Goal: Check status: Check status

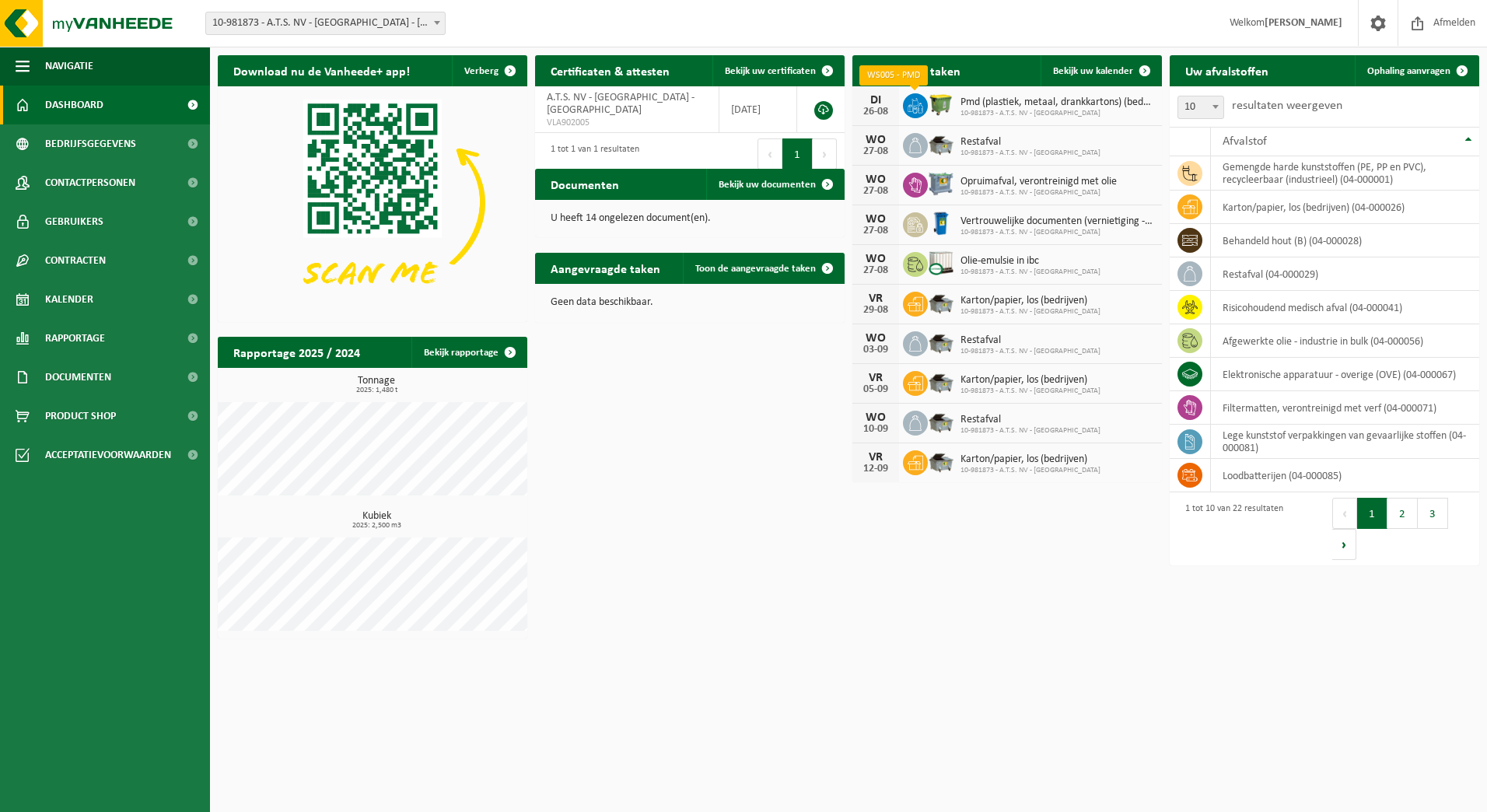
click at [915, 104] on icon at bounding box center [915, 106] width 16 height 16
click at [1402, 508] on button "2" at bounding box center [1403, 512] width 31 height 31
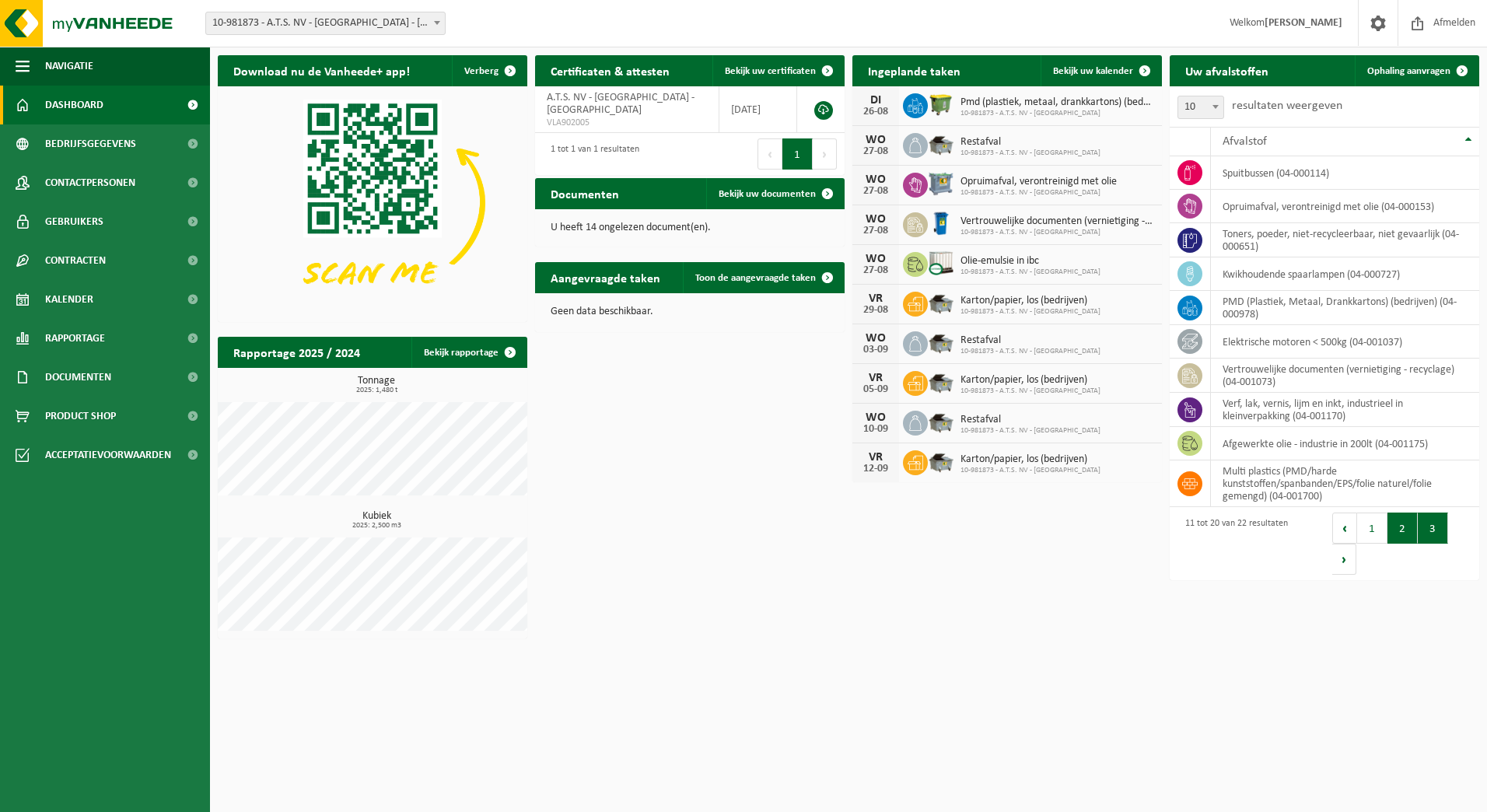
click at [1424, 533] on button "3" at bounding box center [1432, 527] width 31 height 31
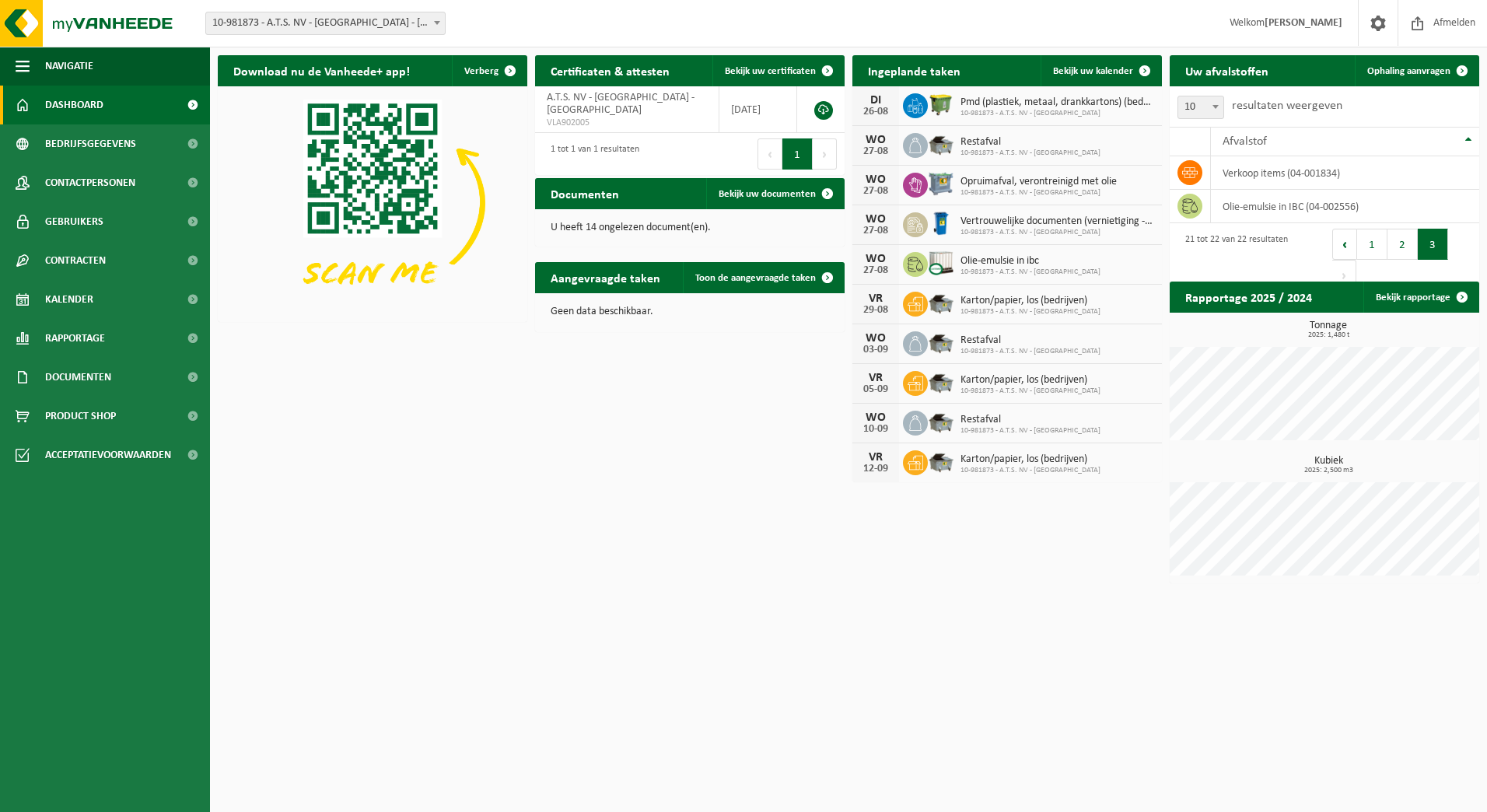
click at [1369, 241] on button "1" at bounding box center [1372, 243] width 31 height 31
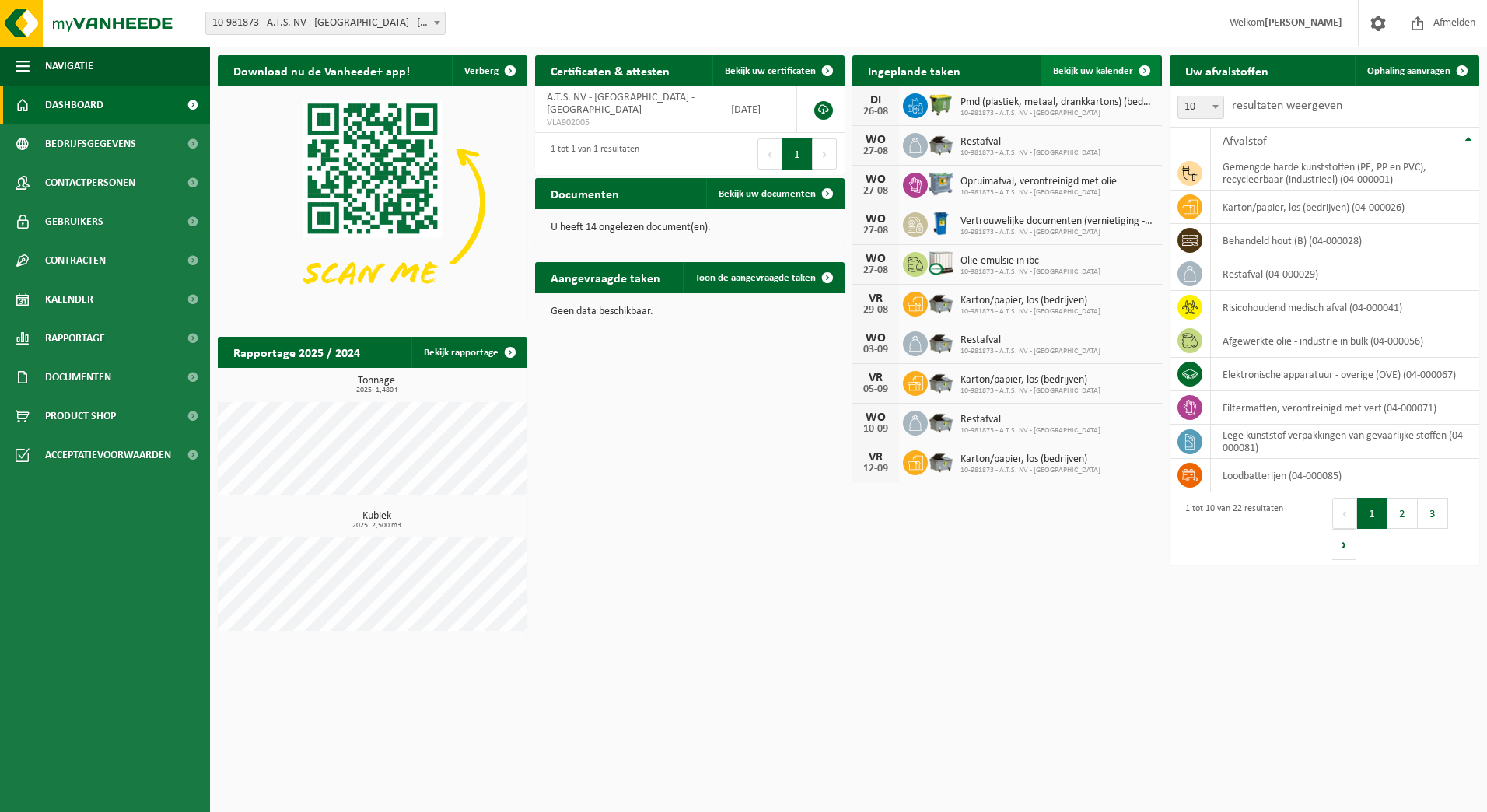
click at [1143, 68] on span at bounding box center [1145, 70] width 31 height 31
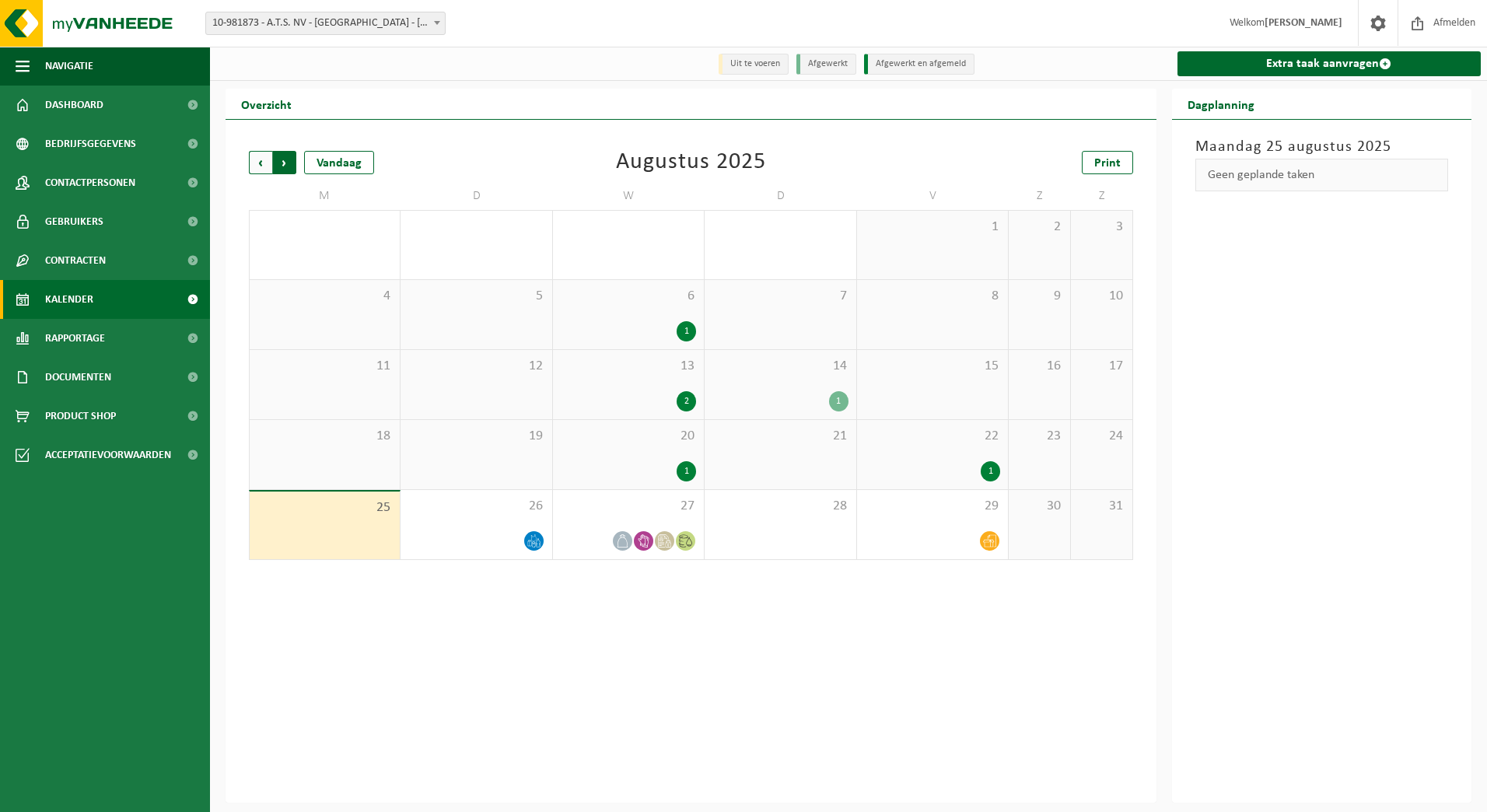
click at [268, 168] on span "Vorige" at bounding box center [261, 163] width 24 height 24
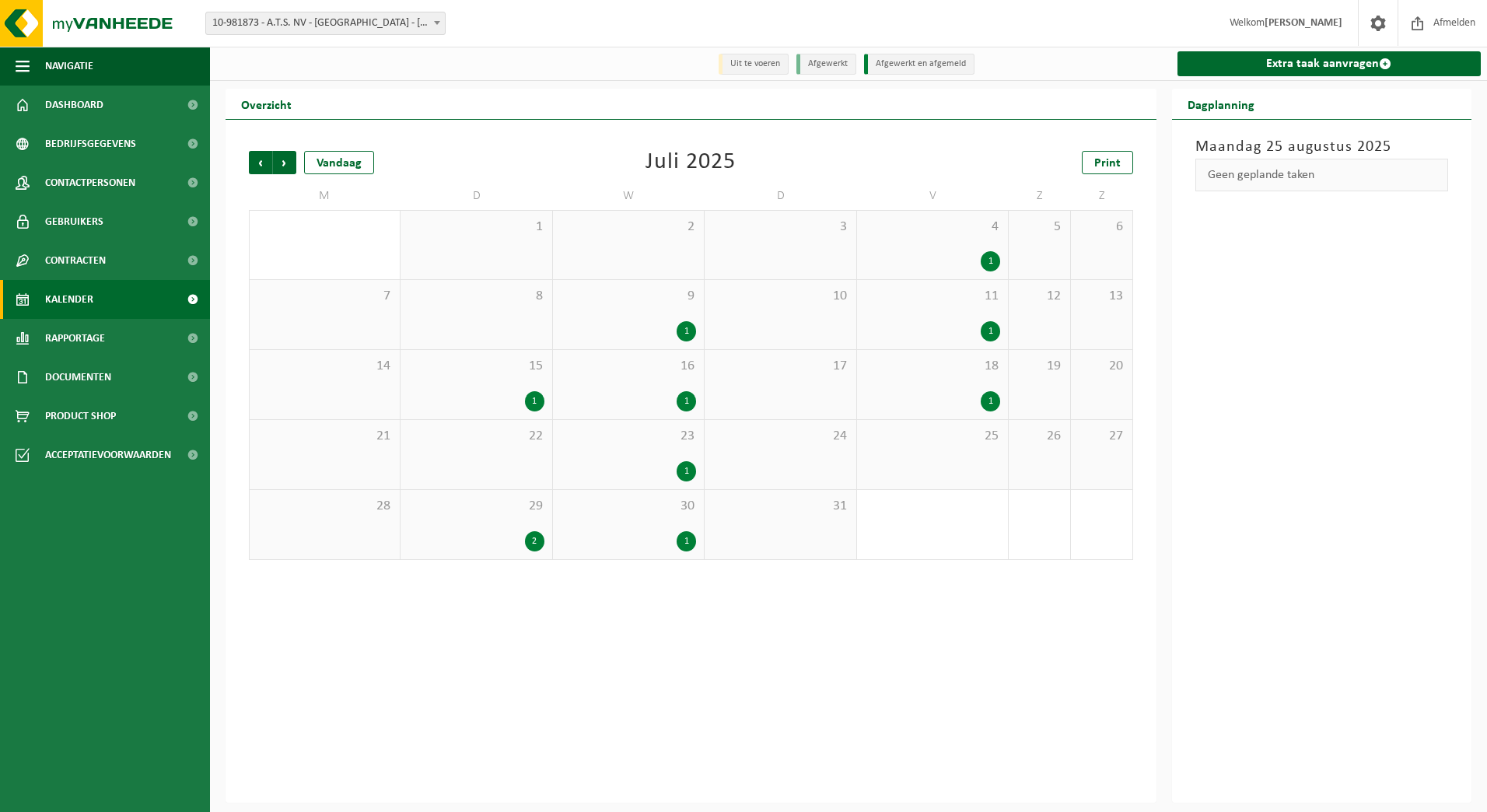
click at [535, 541] on div "2" at bounding box center [535, 541] width 20 height 20
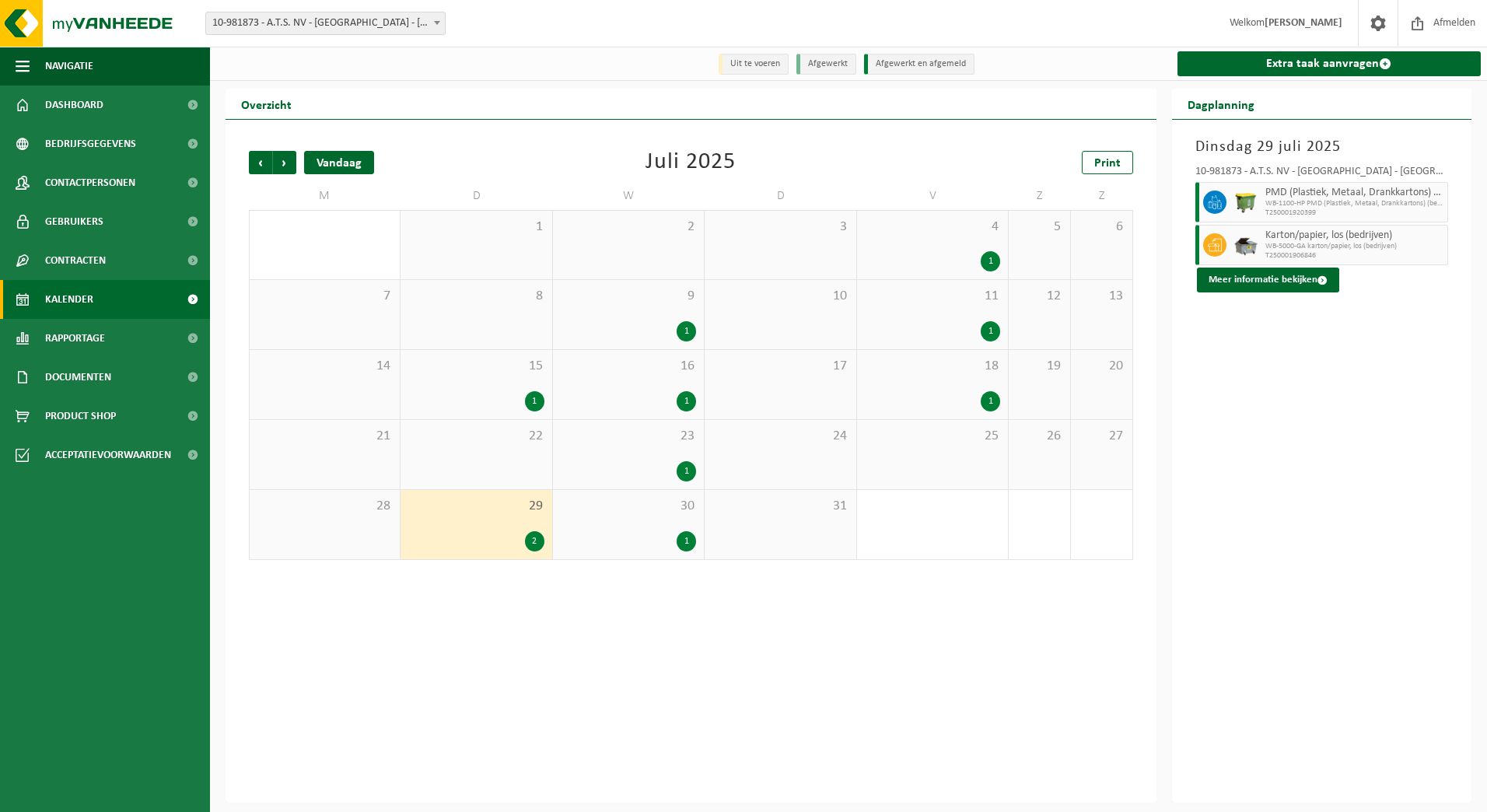
click at [365, 169] on div "Vandaag" at bounding box center [338, 163] width 70 height 24
